Goal: Information Seeking & Learning: Learn about a topic

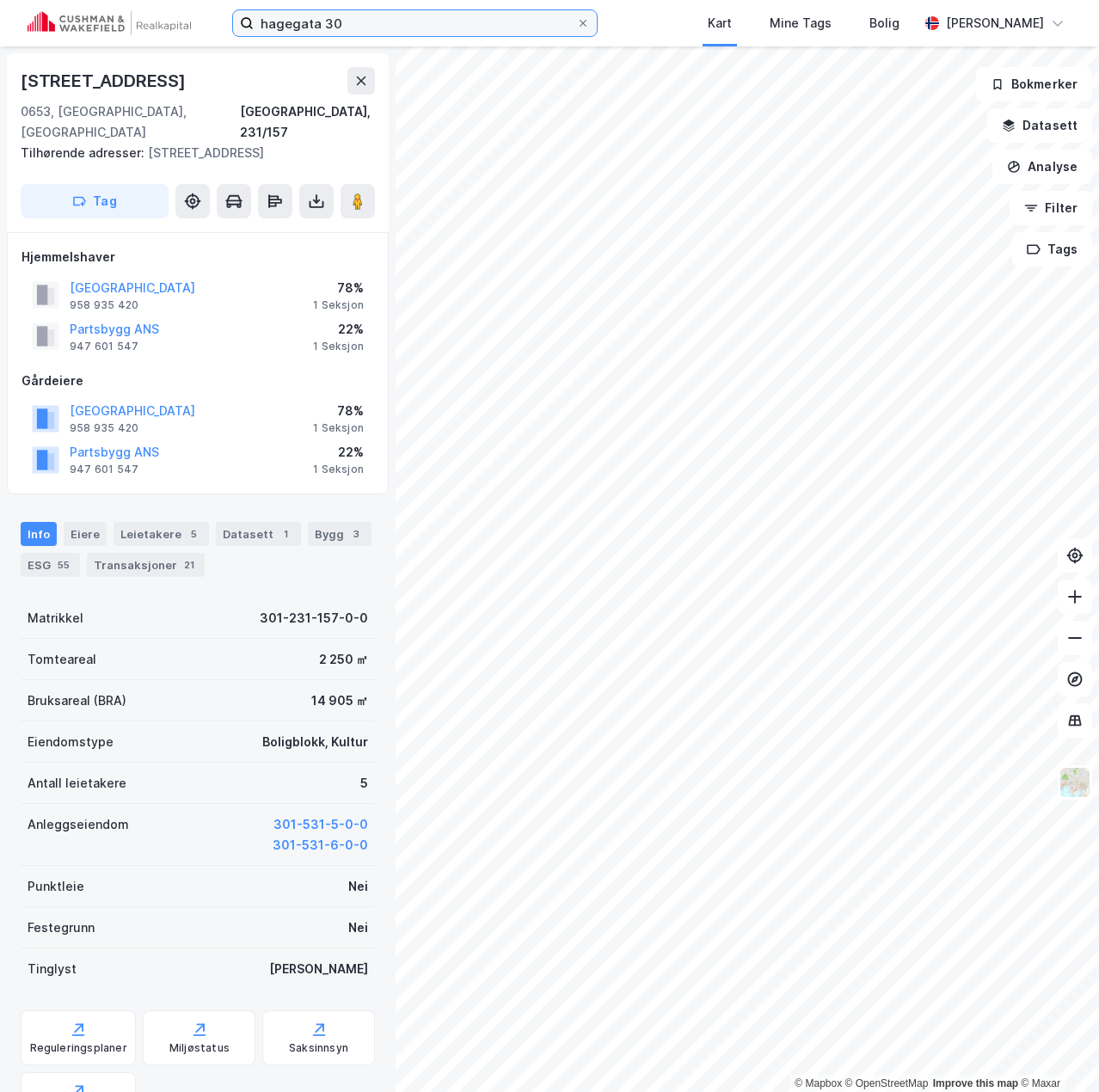
click at [515, 20] on input "hagegata 30" at bounding box center [415, 23] width 322 height 26
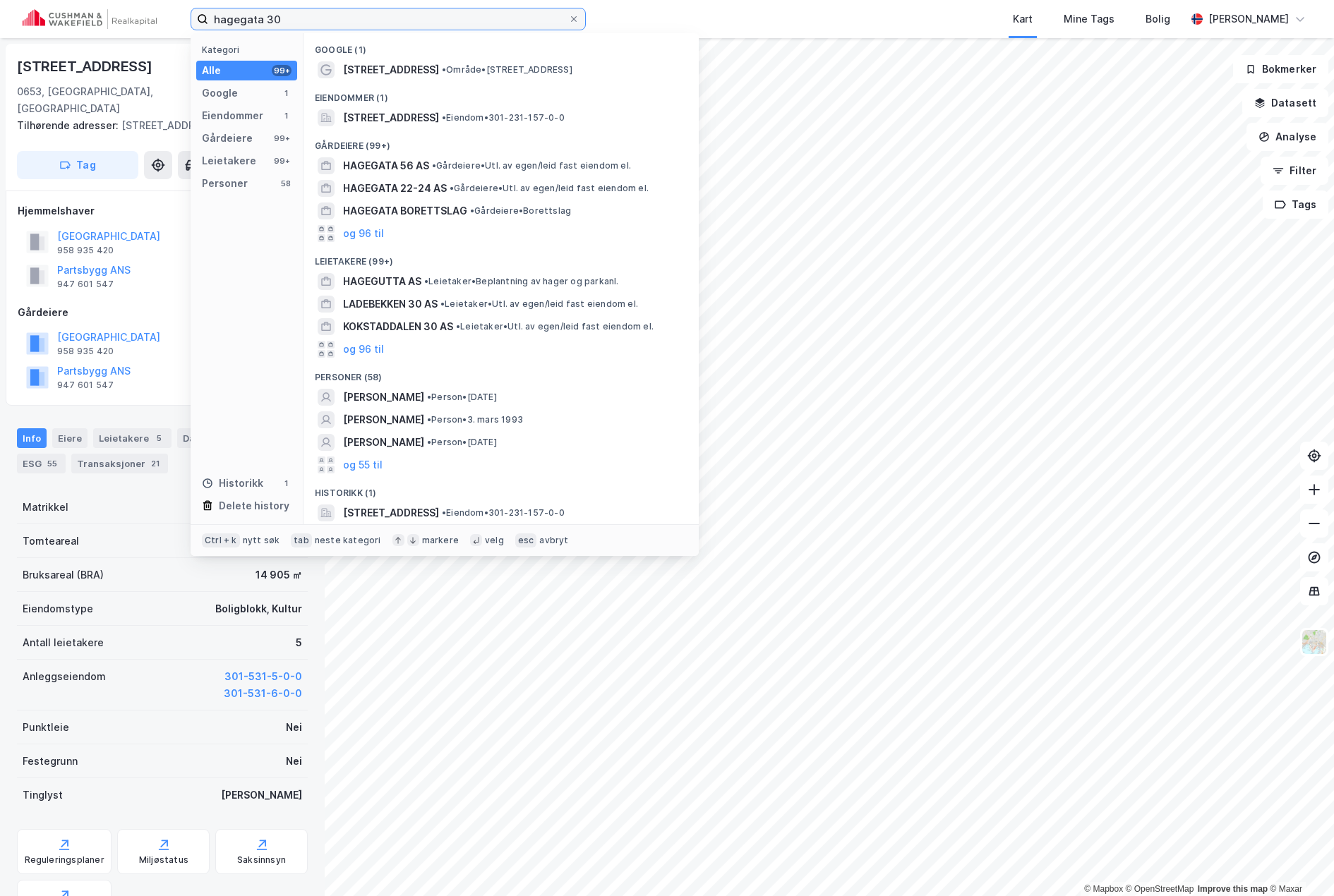
drag, startPoint x: 323, startPoint y: 19, endPoint x: -39, endPoint y: -9, distance: 363.1
click at [0, 0] on html "hagegata 30 Kategori Alle 99+ Google 1 Eiendommer 1 Gårdeiere 99+ Leietakere 99…" at bounding box center [667, 448] width 1334 height 896
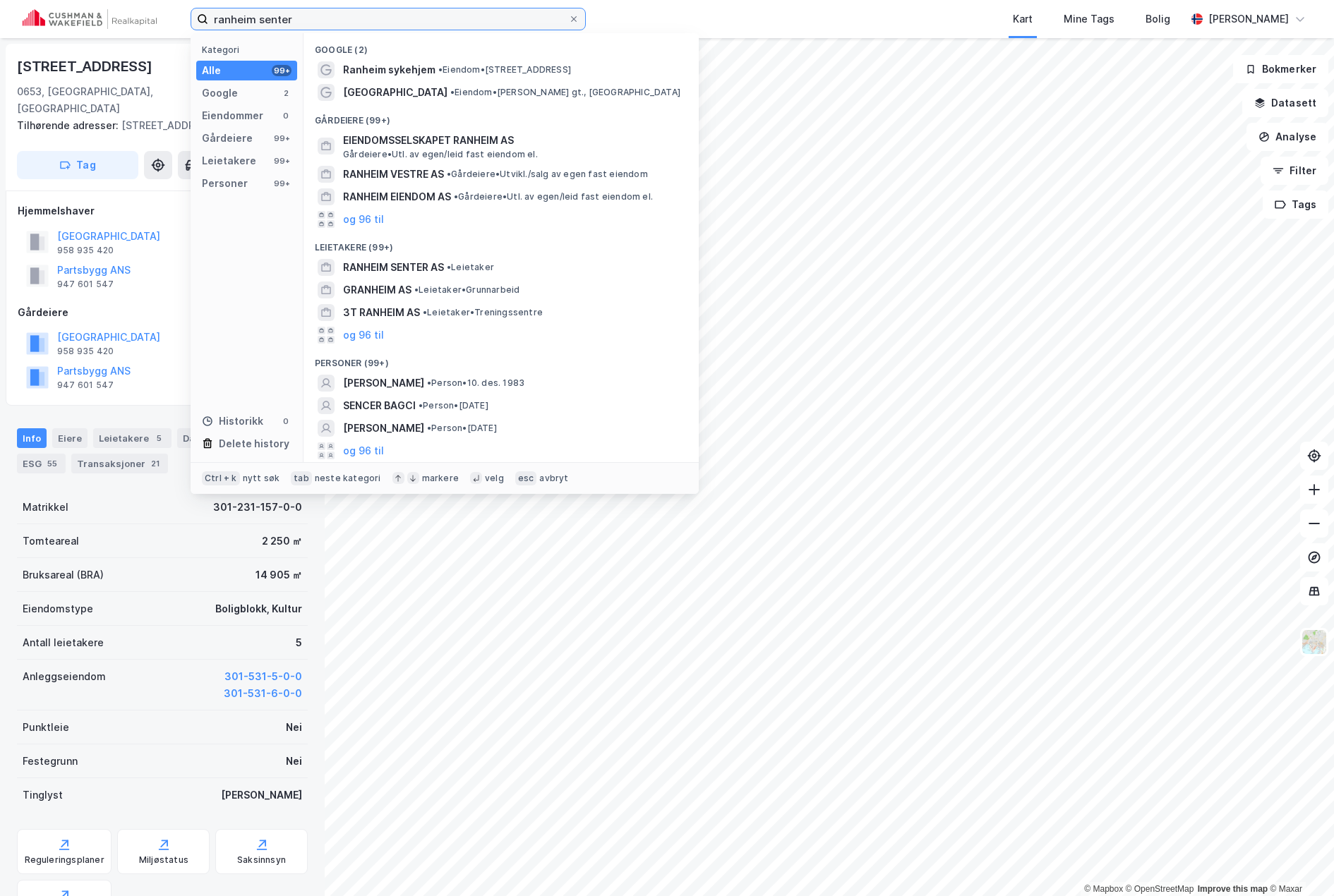
drag, startPoint x: 397, startPoint y: 11, endPoint x: 127, endPoint y: 14, distance: 270.0
click at [128, 14] on div "ranheim senter Kategori Alle 99+ Google 2 Eiendommer 0 Gårdeiere 99+ Leietakere…" at bounding box center [667, 19] width 1334 height 38
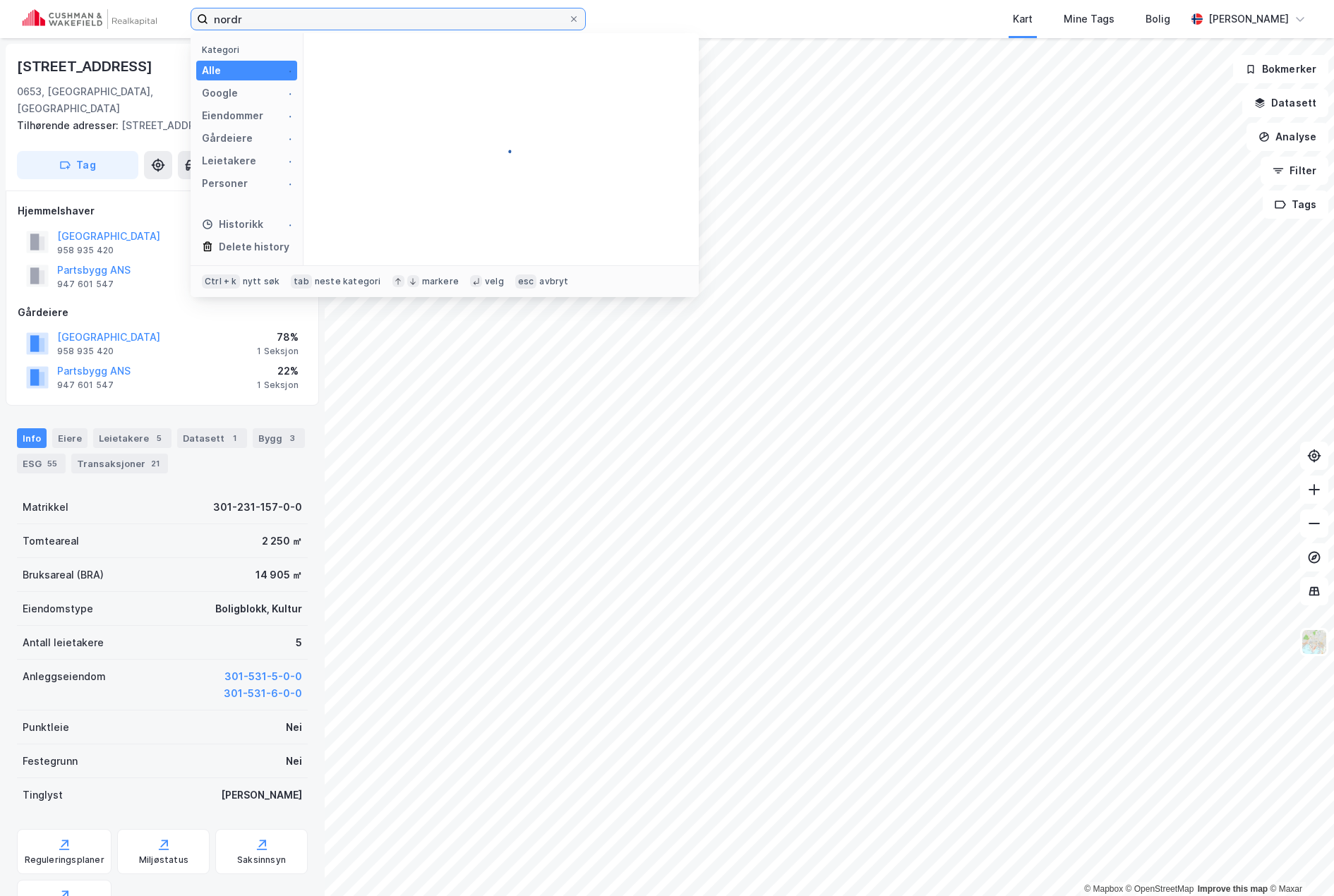
type input "nordr"
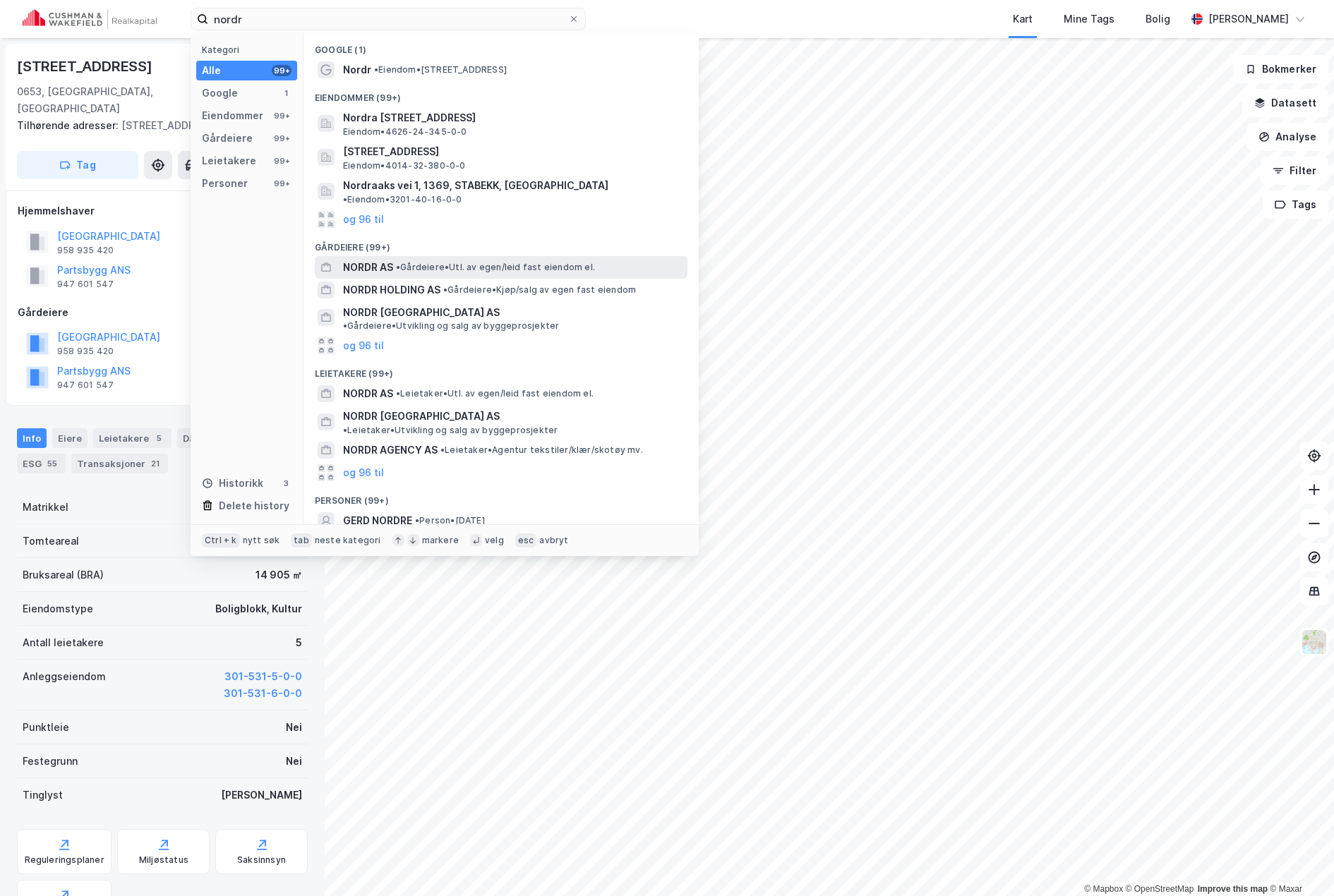
click at [426, 261] on span "• Gårdeiere • Utl. av egen/leid fast eiendom el." at bounding box center [495, 267] width 199 height 11
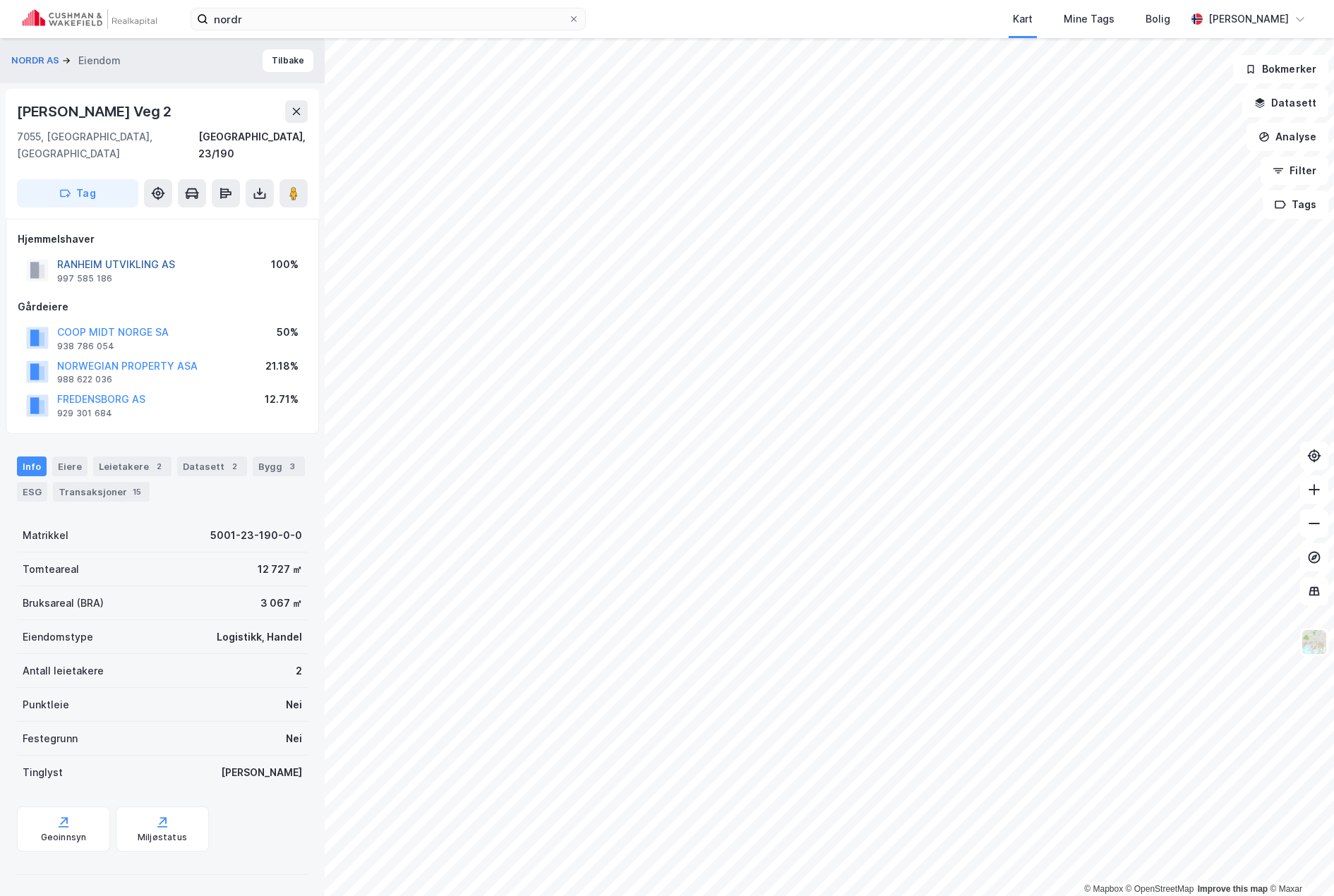
click at [0, 0] on button "RANHEIM UTVIKLING AS" at bounding box center [0, 0] width 0 height 0
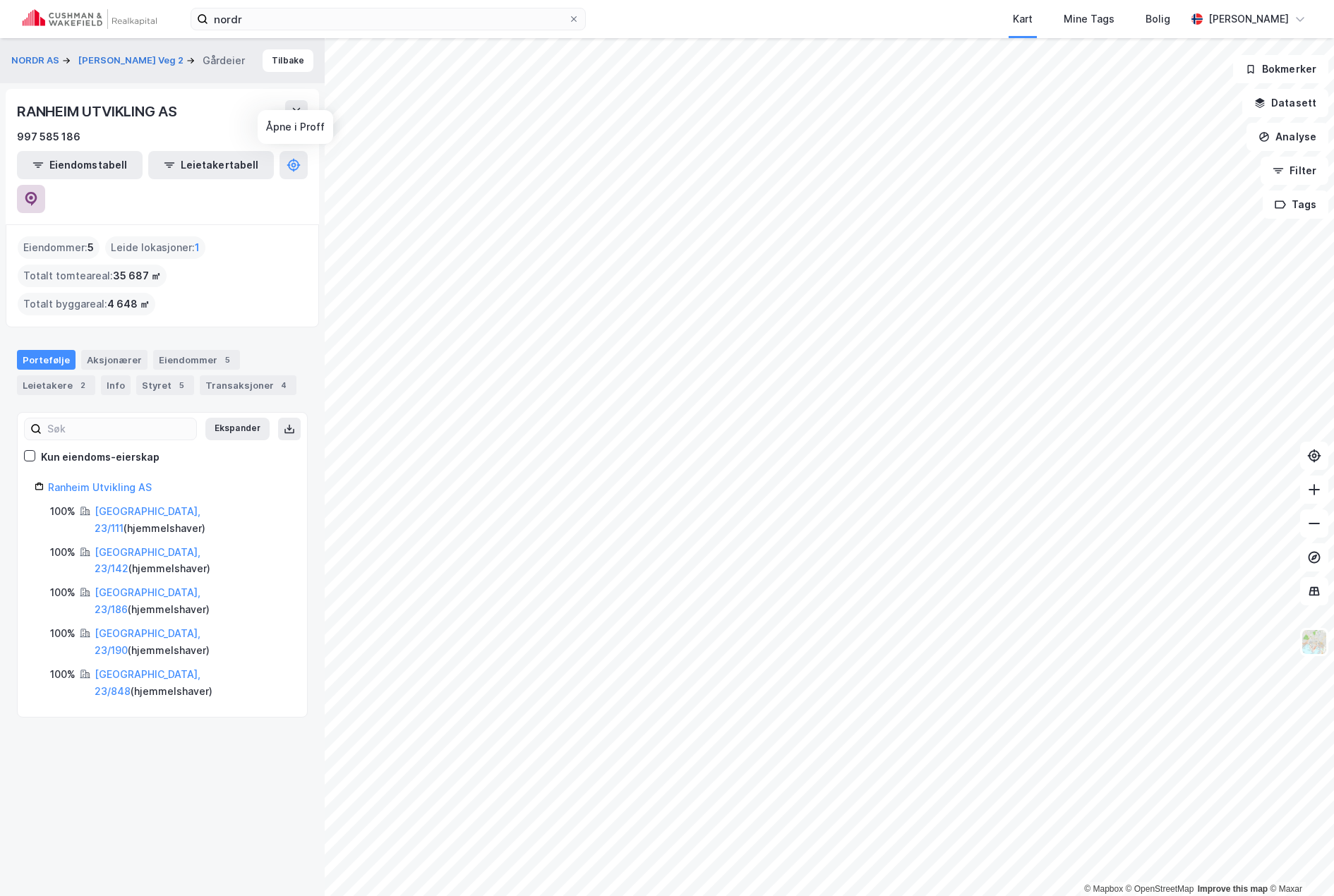
click at [38, 192] on icon at bounding box center [31, 199] width 12 height 14
